Goal: Transaction & Acquisition: Purchase product/service

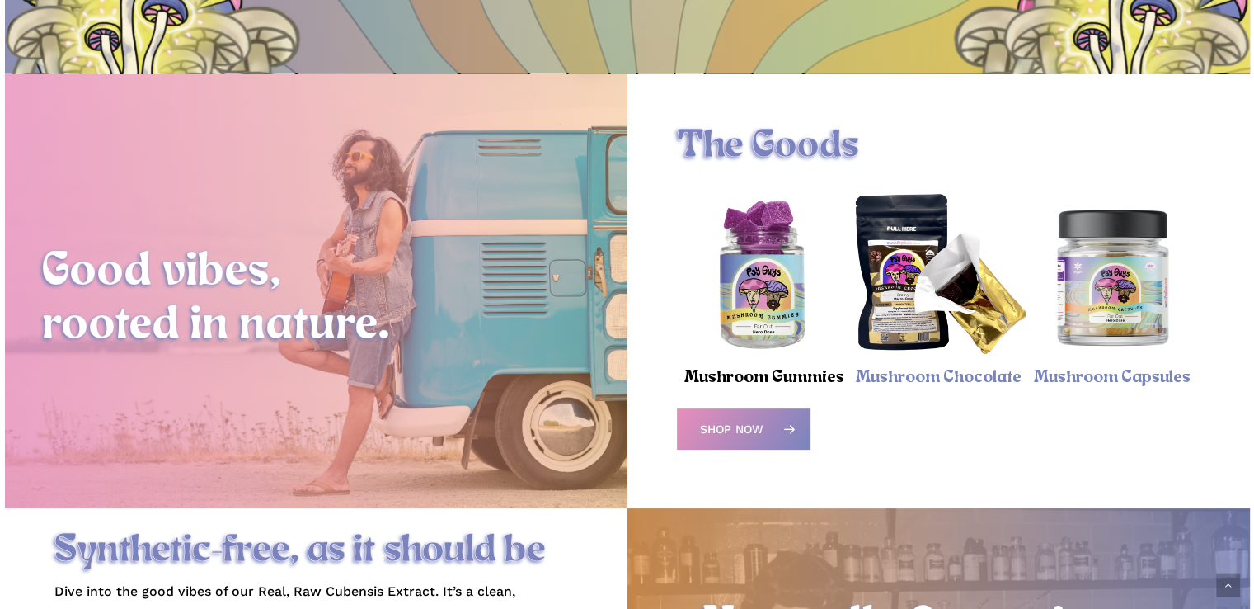
click at [788, 377] on link "Mushroom Gummies" at bounding box center [764, 377] width 160 height 19
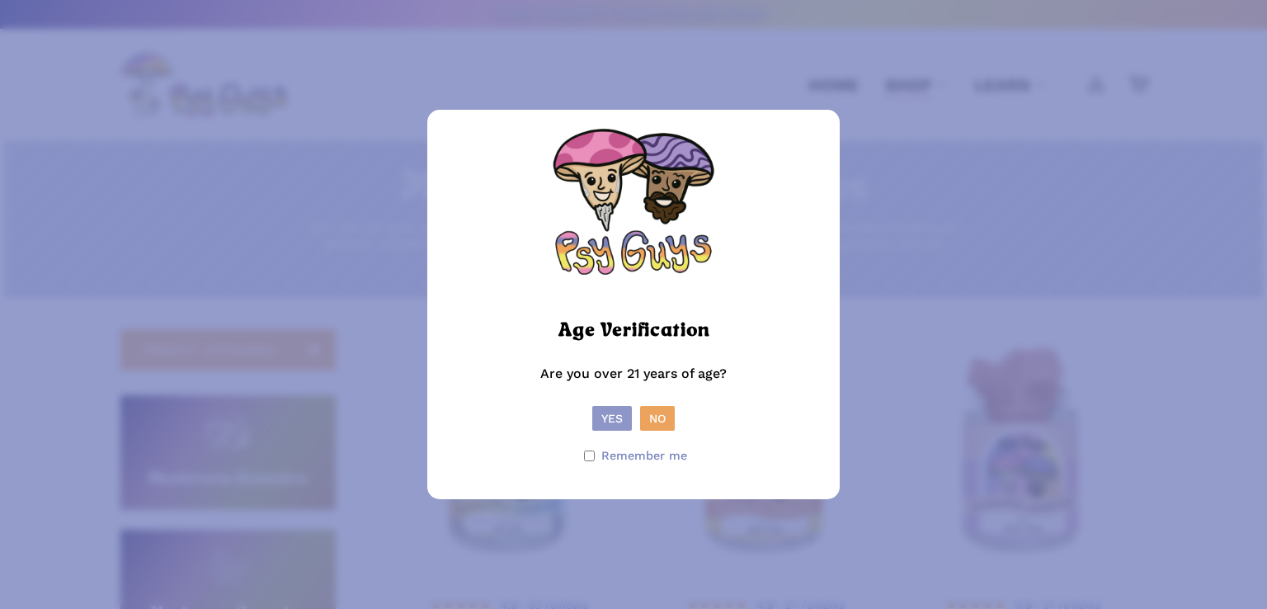
click at [607, 419] on button "Yes" at bounding box center [612, 418] width 40 height 25
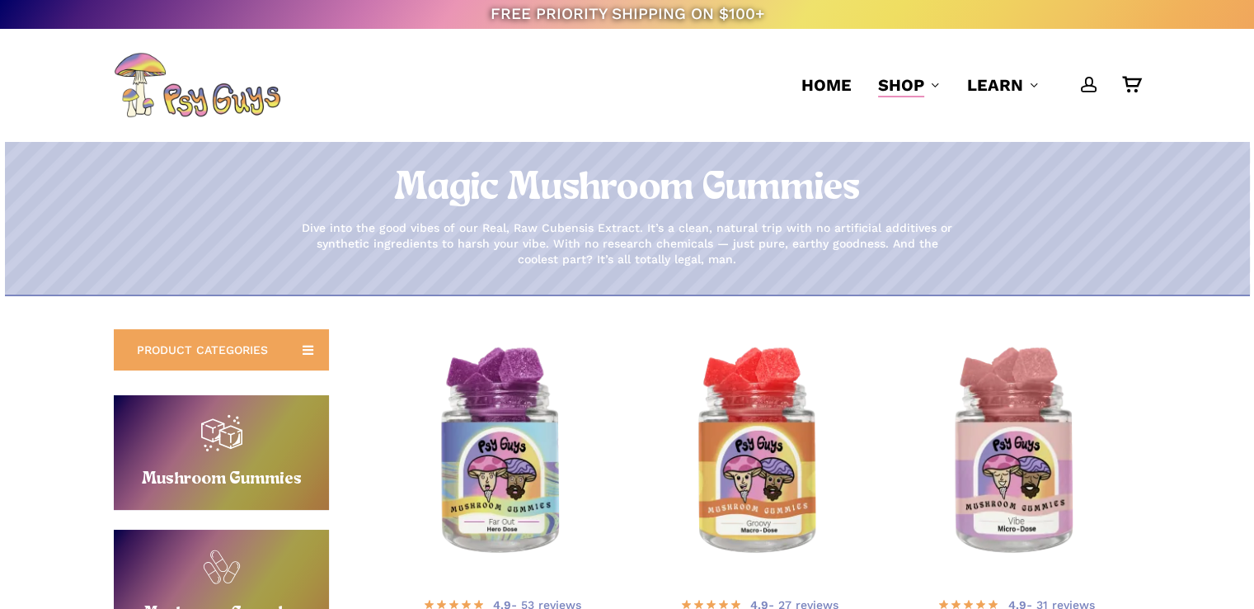
scroll to position [165, 0]
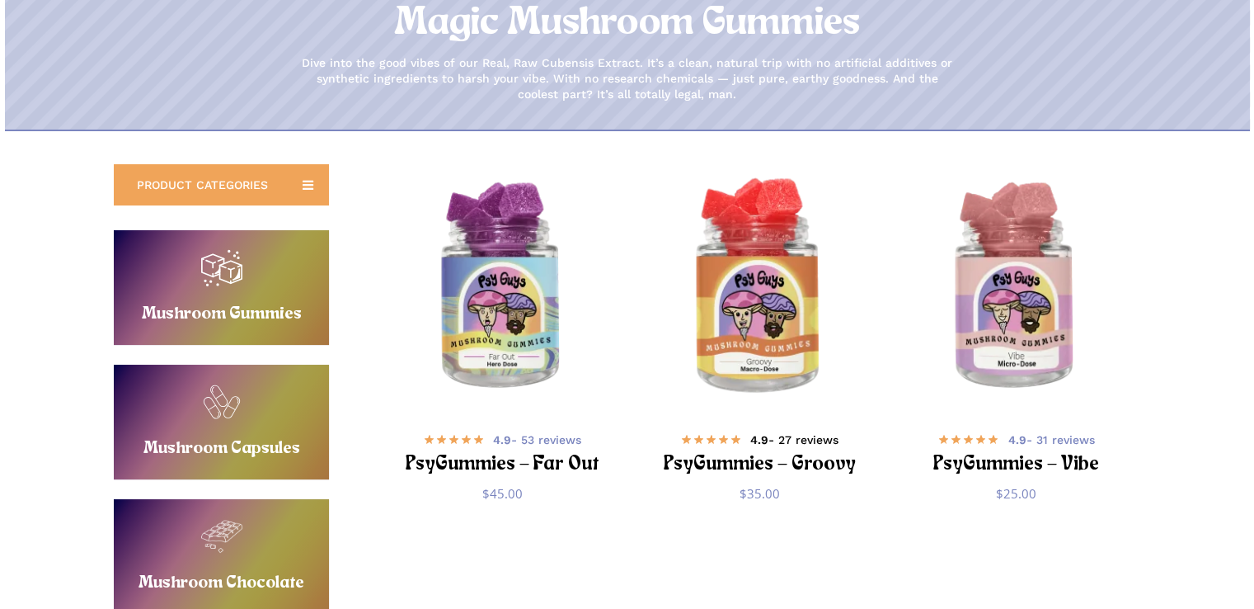
click at [750, 469] on h2 "PsyGummies – Groovy" at bounding box center [760, 464] width 200 height 31
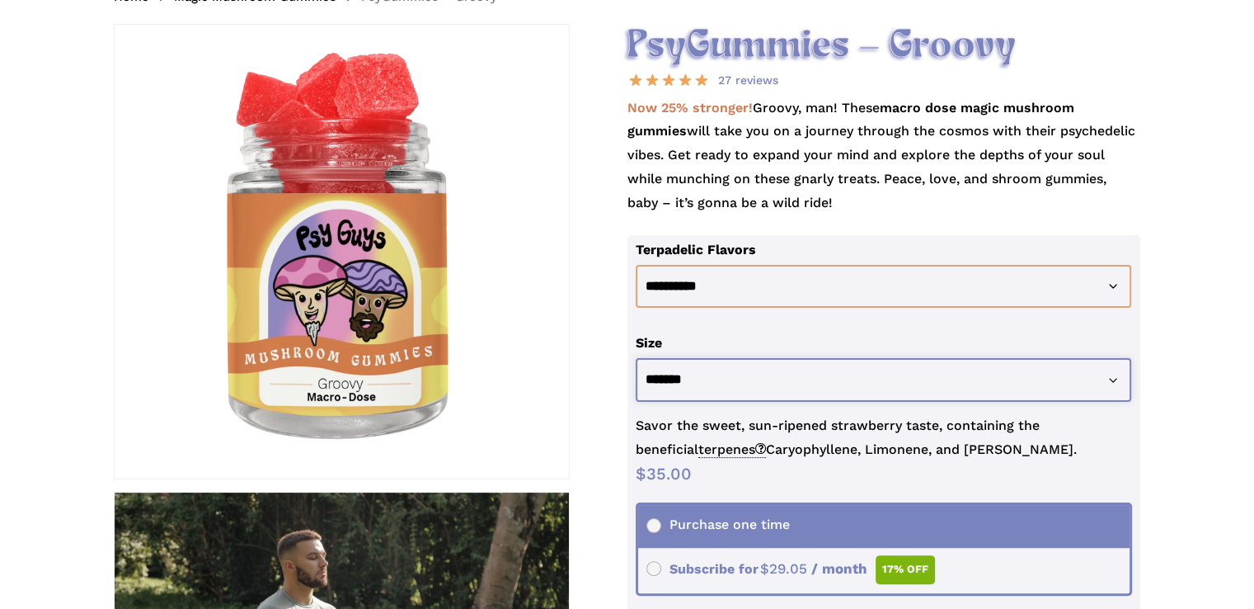
click at [720, 380] on select "**********" at bounding box center [884, 380] width 496 height 44
click at [636, 358] on select "**********" at bounding box center [884, 380] width 496 height 44
select select "********"
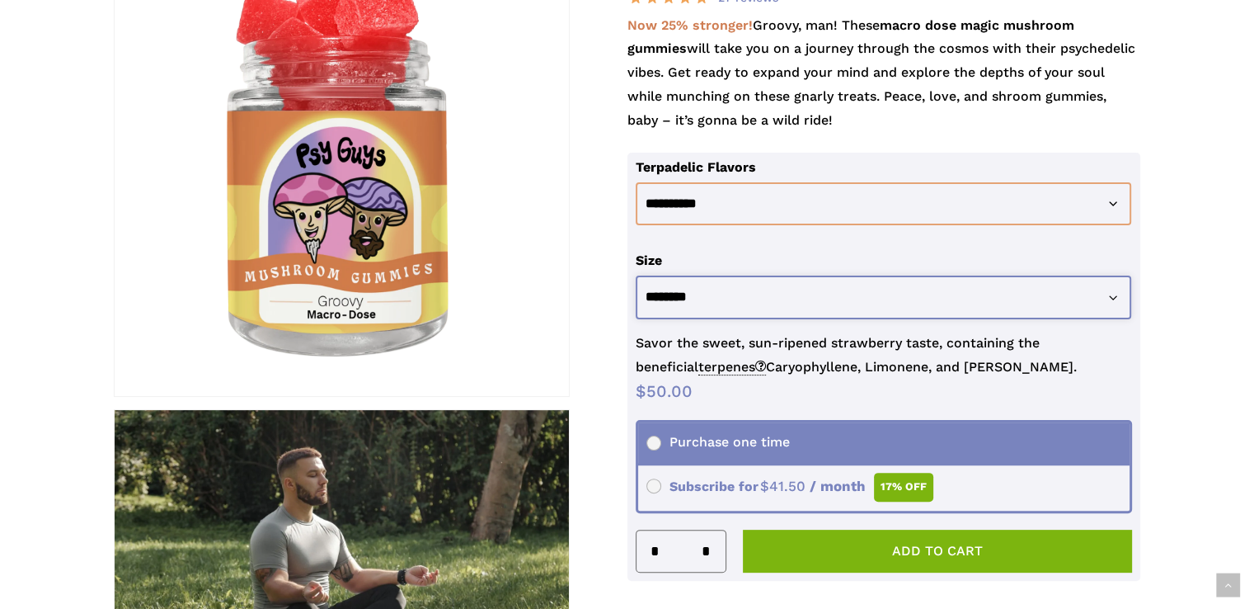
scroll to position [495, 0]
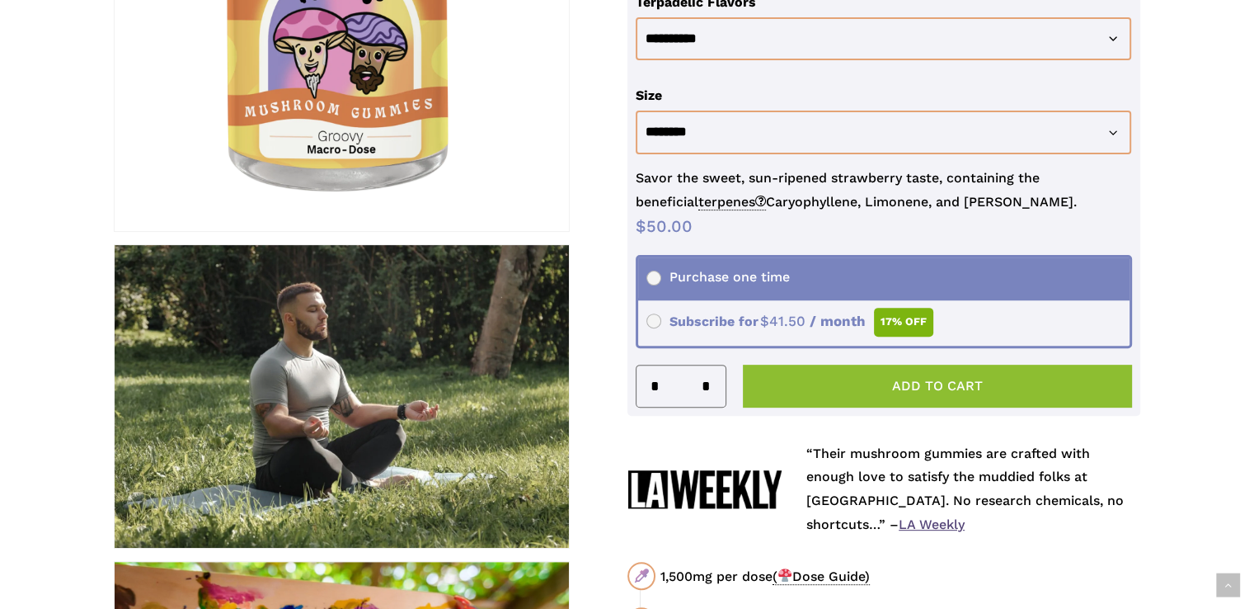
click at [907, 386] on button "Add to cart" at bounding box center [938, 385] width 390 height 43
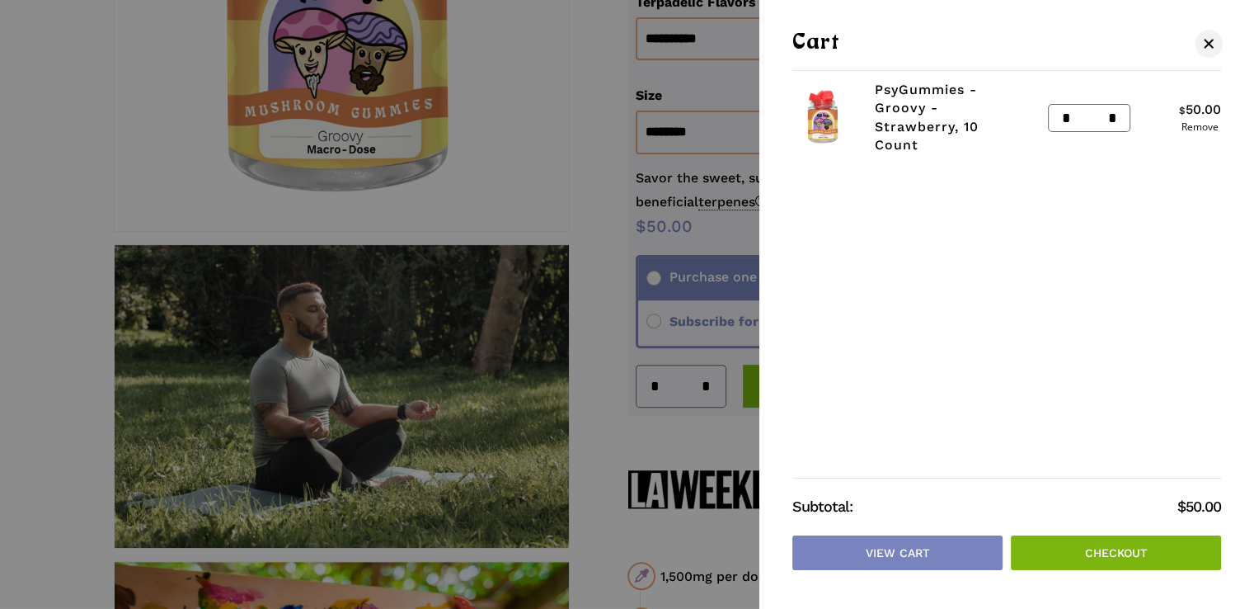
click at [1120, 545] on link "Checkout" at bounding box center [1116, 552] width 210 height 35
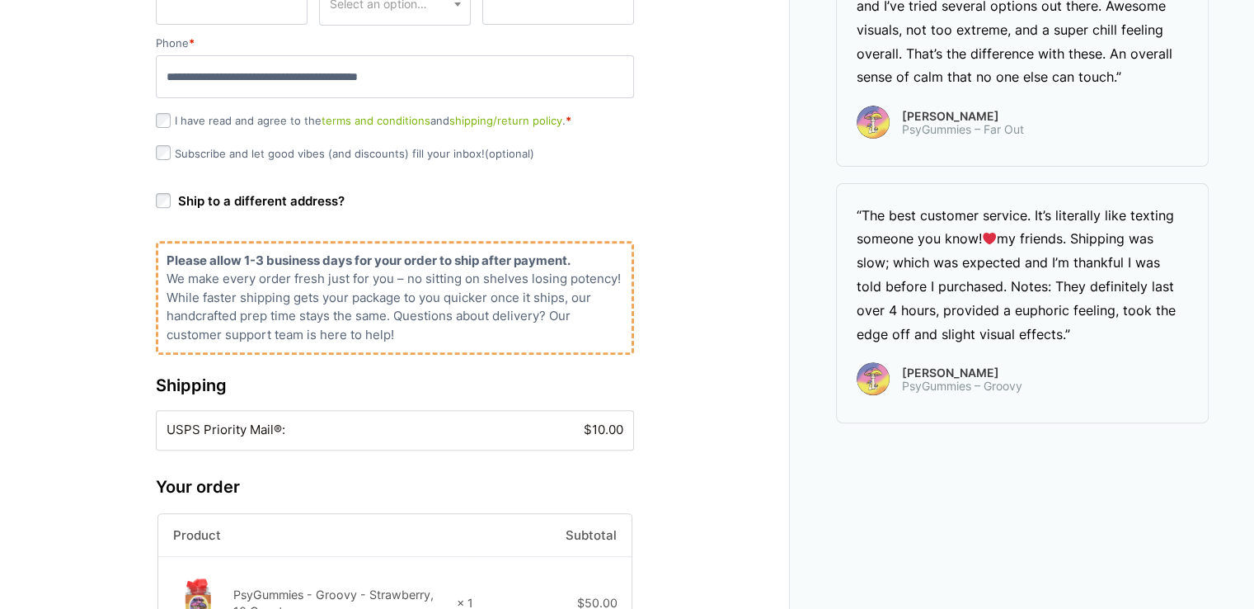
scroll to position [660, 0]
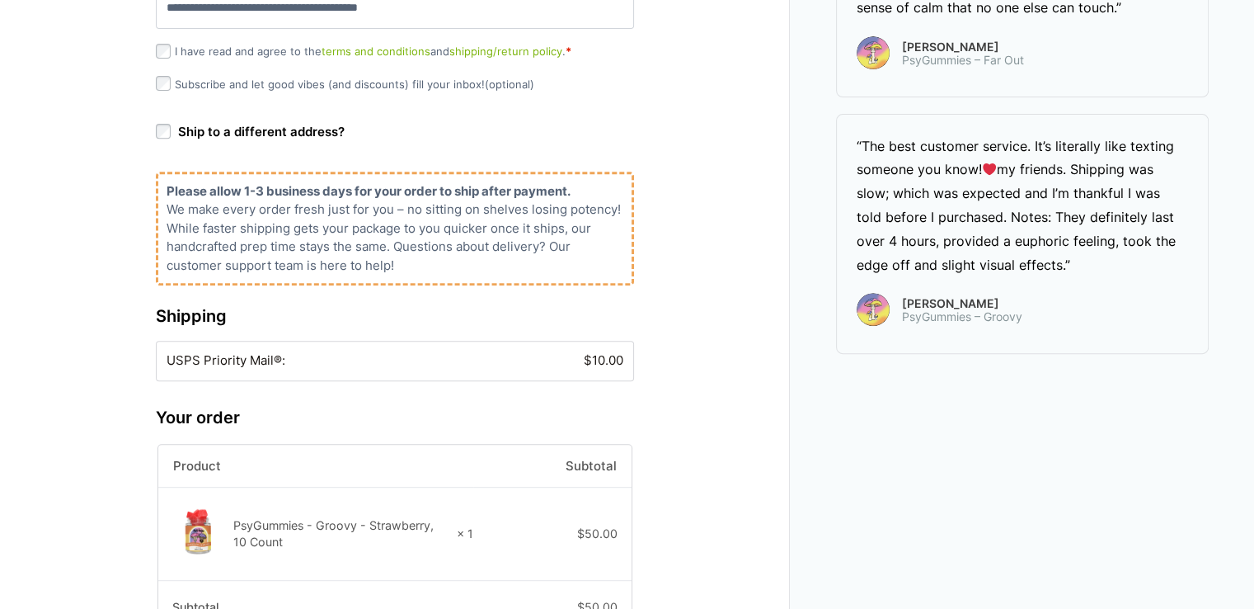
click at [455, 372] on li "USPS Priority Mail®: $ 10.00" at bounding box center [395, 360] width 477 height 39
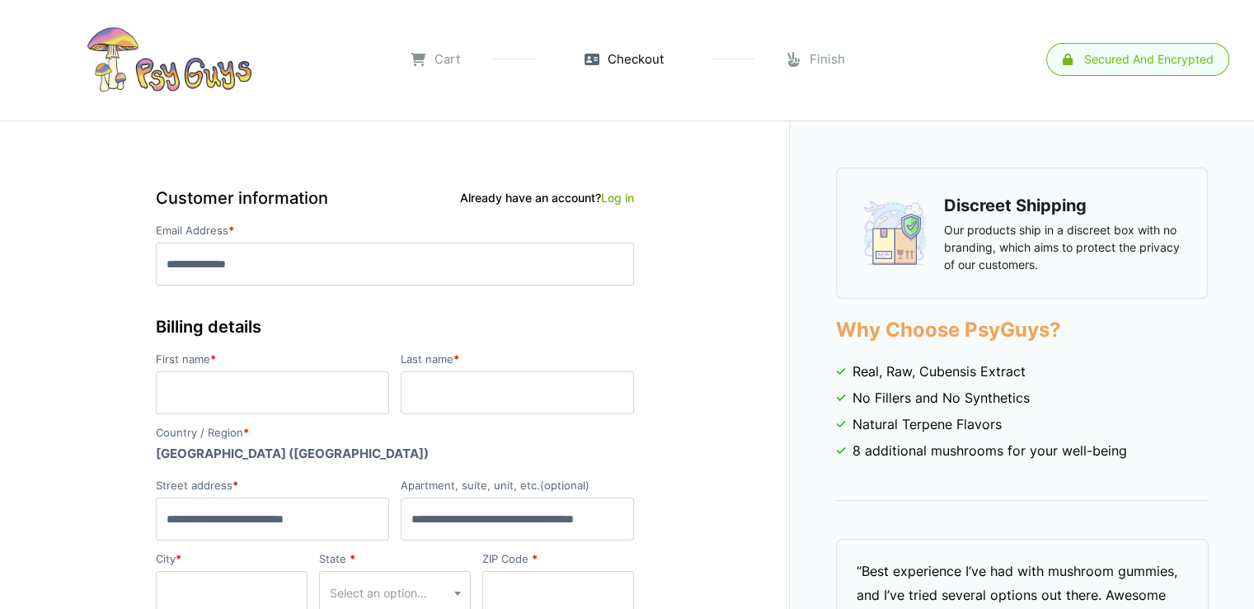
scroll to position [0, 0]
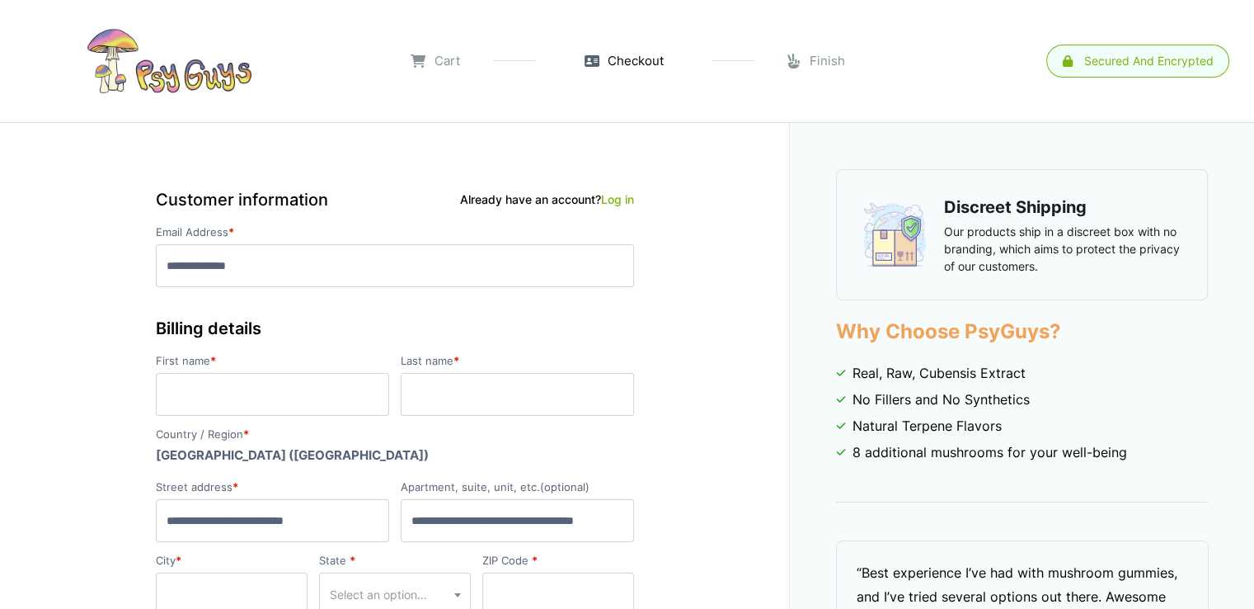
click at [158, 65] on link at bounding box center [168, 61] width 305 height 82
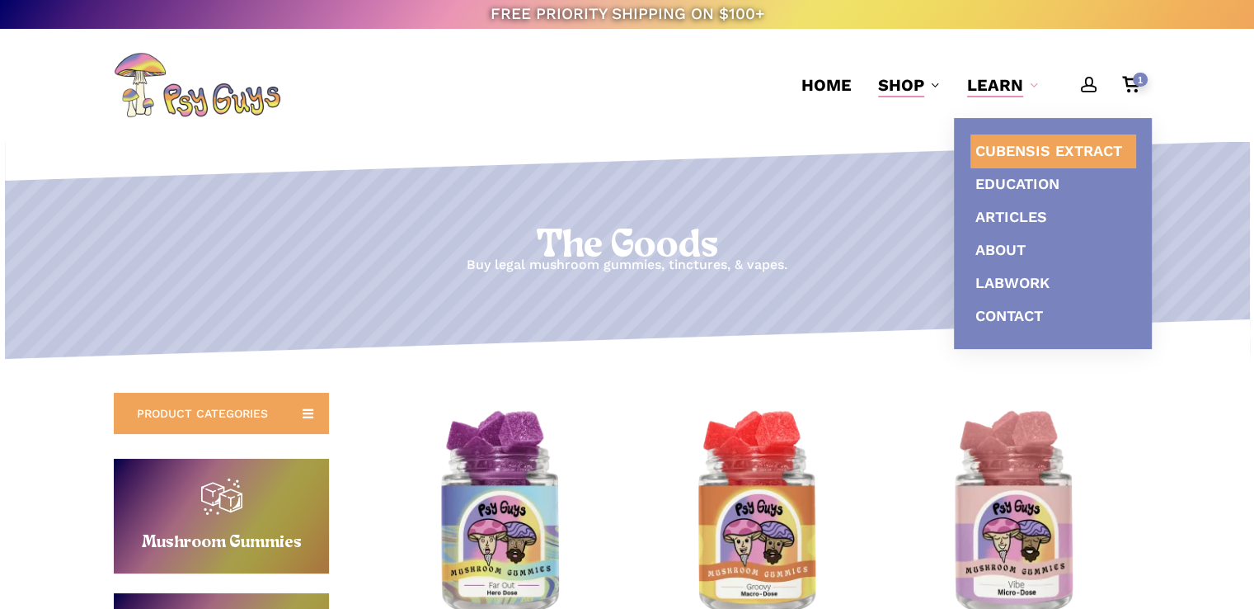
click at [1033, 149] on span "Cubensis Extract" at bounding box center [1049, 150] width 147 height 17
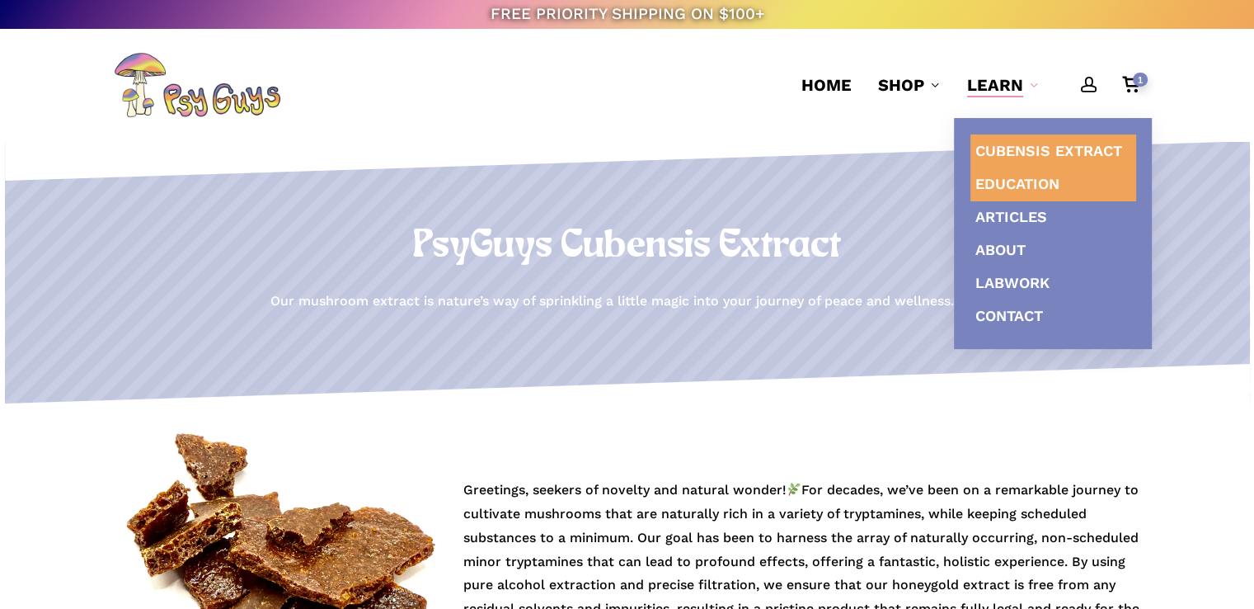
click at [1056, 177] on span "Education" at bounding box center [1018, 183] width 84 height 17
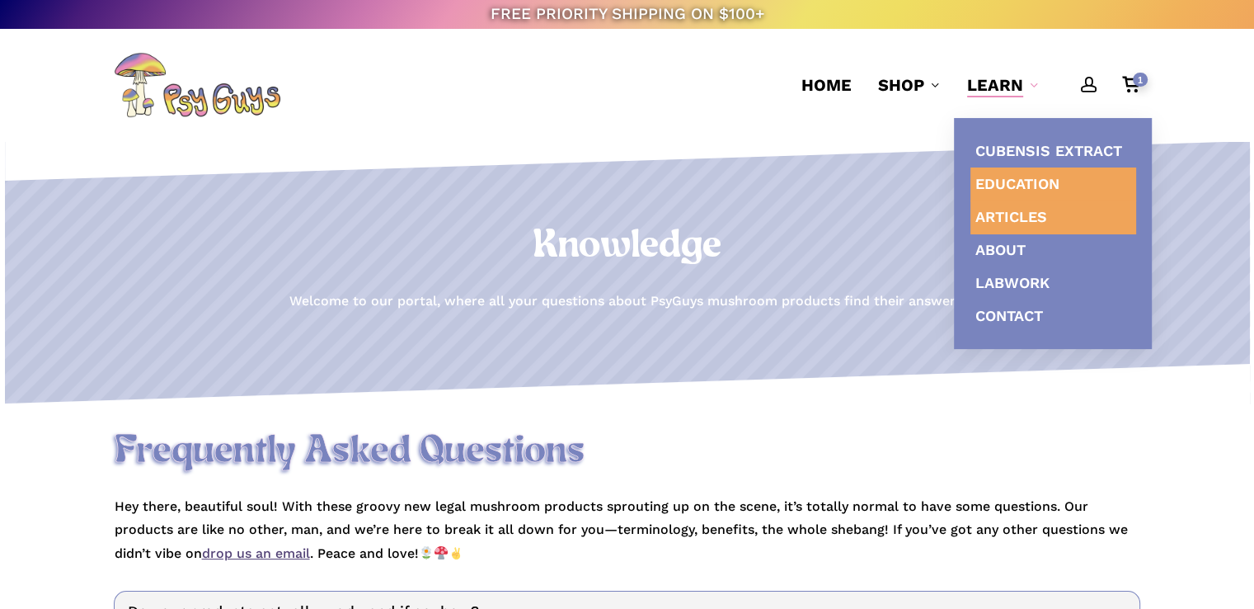
click at [1013, 212] on span "Articles" at bounding box center [1012, 216] width 72 height 17
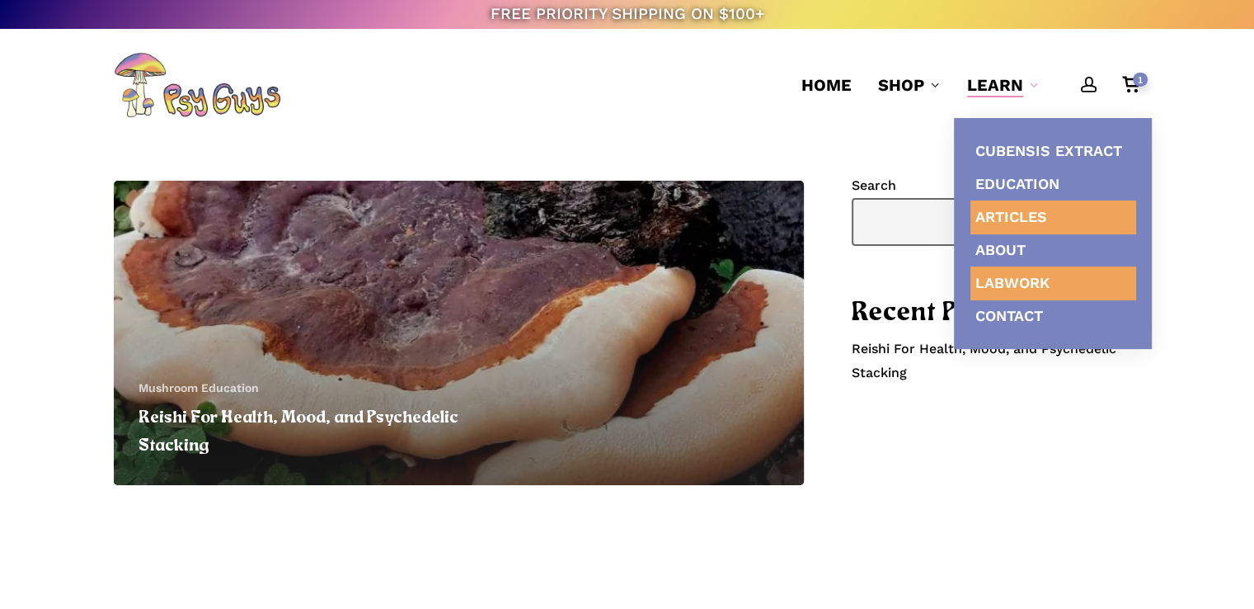
click at [1019, 281] on span "Labwork" at bounding box center [1013, 282] width 74 height 17
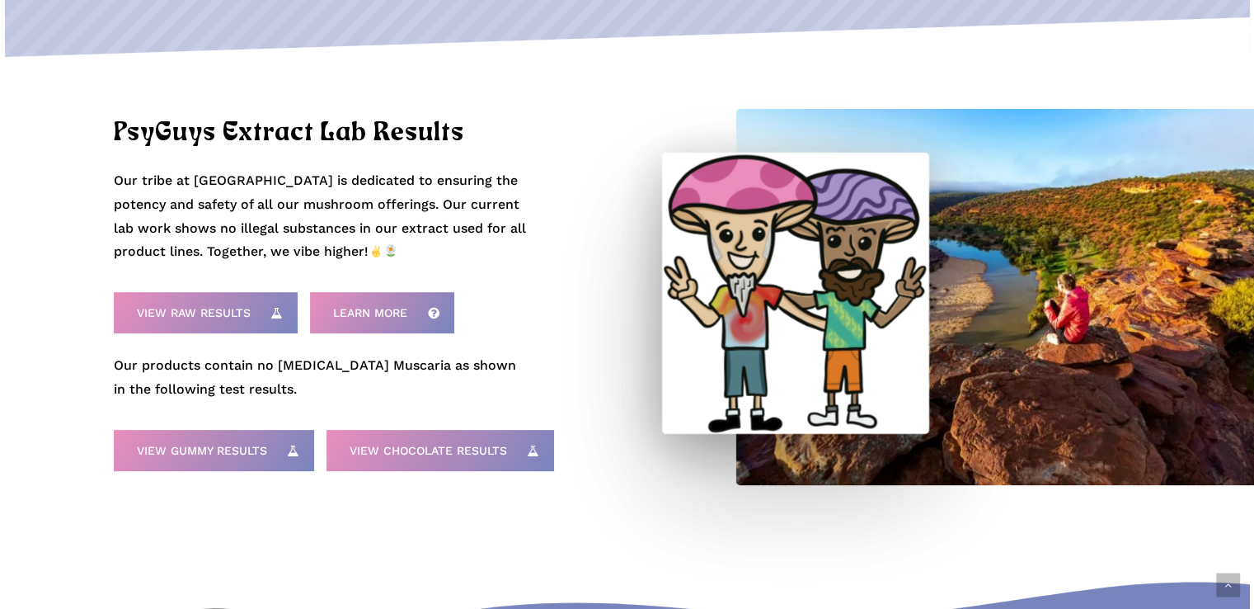
scroll to position [577, 0]
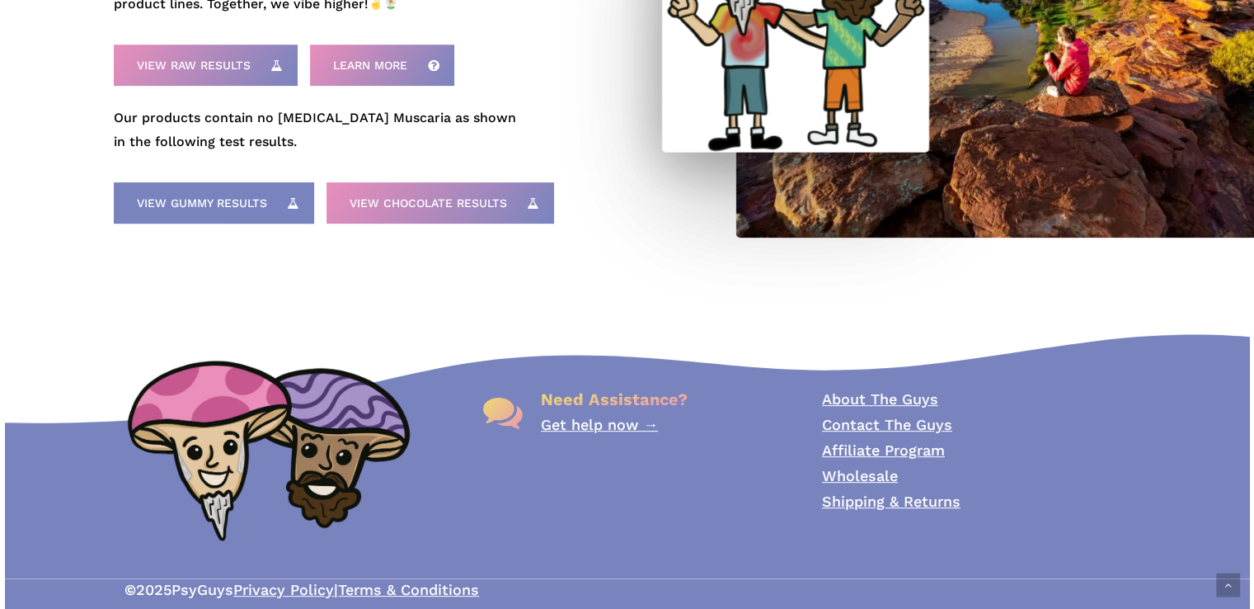
click at [187, 209] on span "View Gummy Results" at bounding box center [202, 203] width 130 height 16
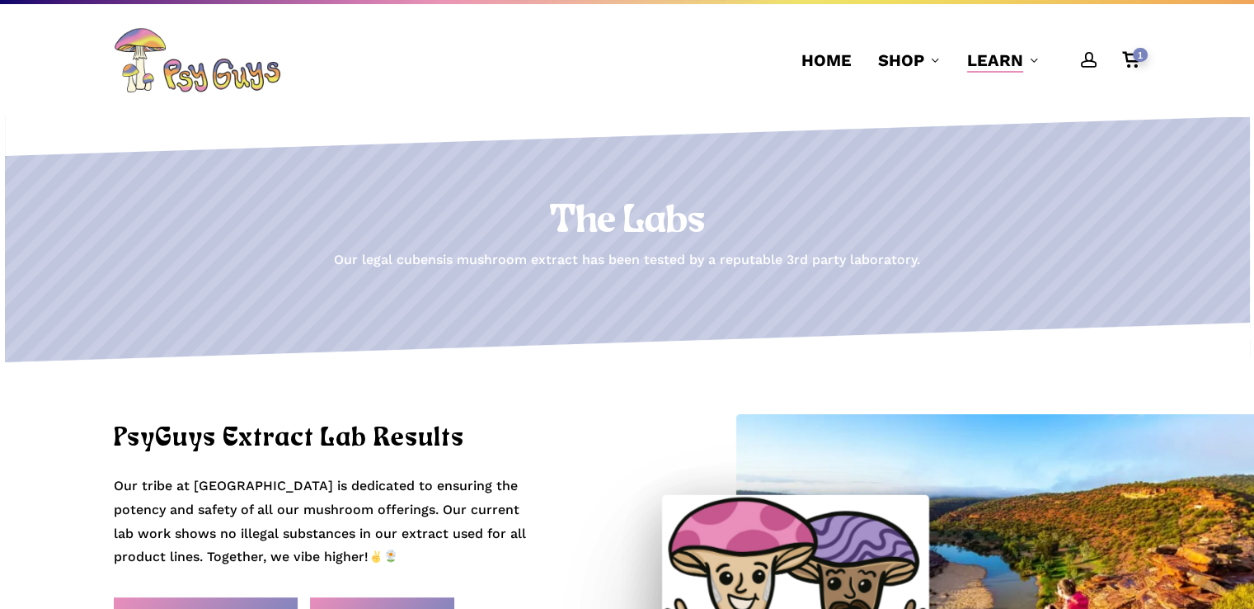
scroll to position [0, 0]
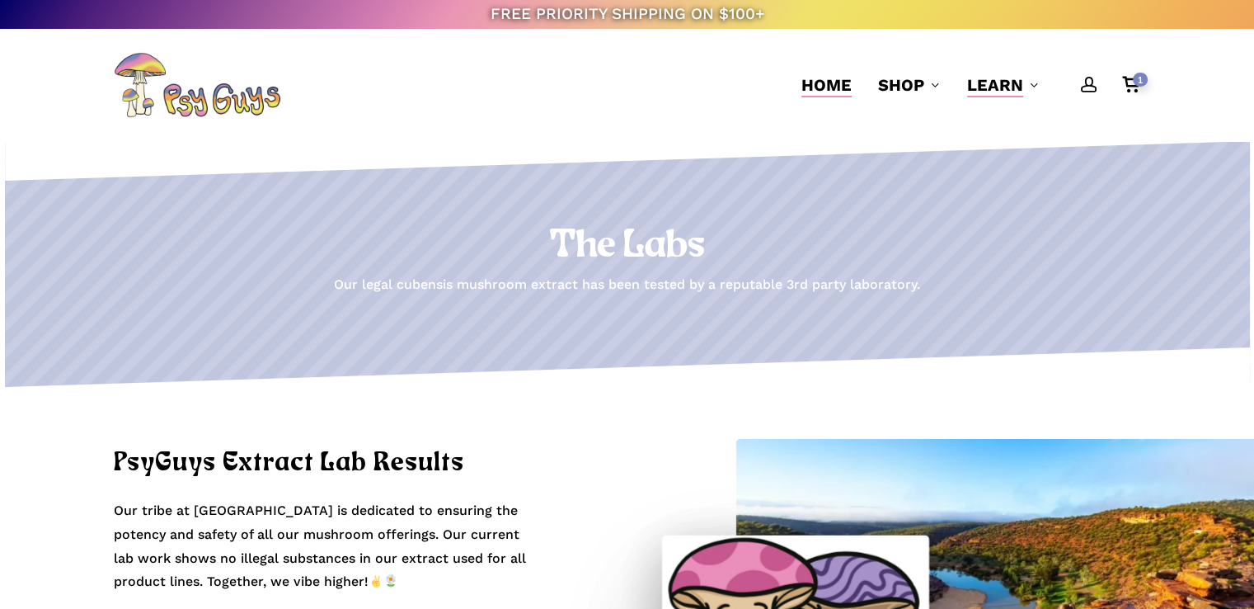
click at [830, 87] on span "Home" at bounding box center [827, 85] width 50 height 20
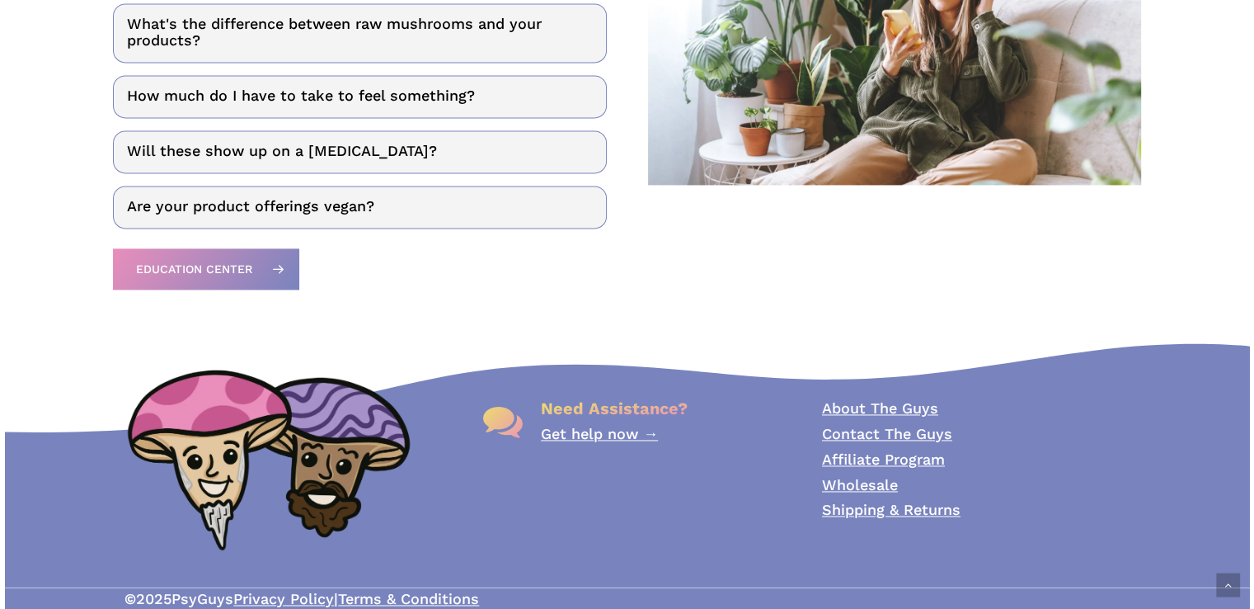
scroll to position [2458, 0]
